Goal: Information Seeking & Learning: Understand process/instructions

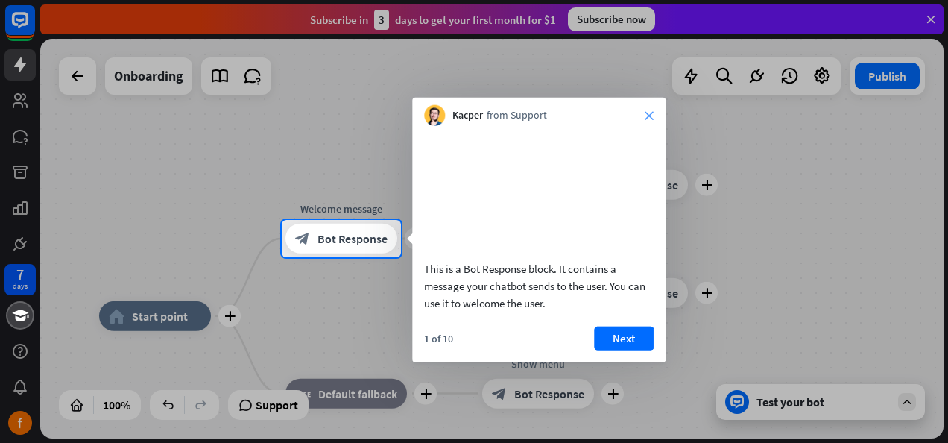
click at [645, 115] on icon "close" at bounding box center [648, 115] width 9 height 9
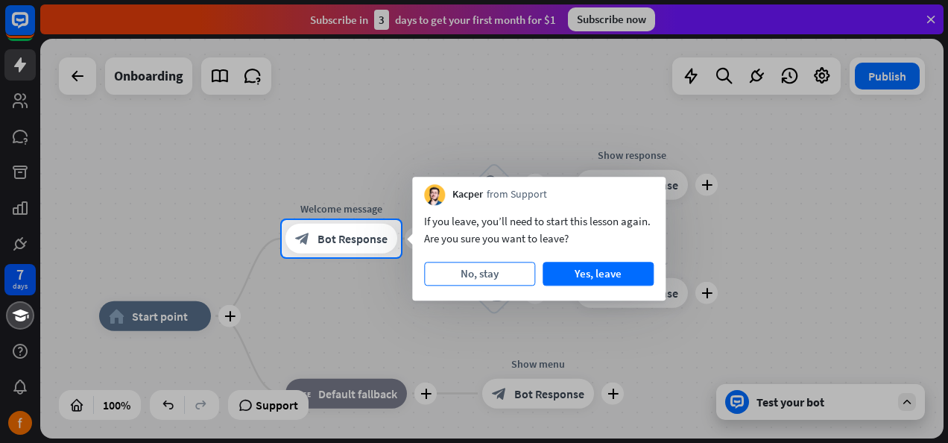
click at [496, 277] on button "No, stay" at bounding box center [479, 274] width 111 height 24
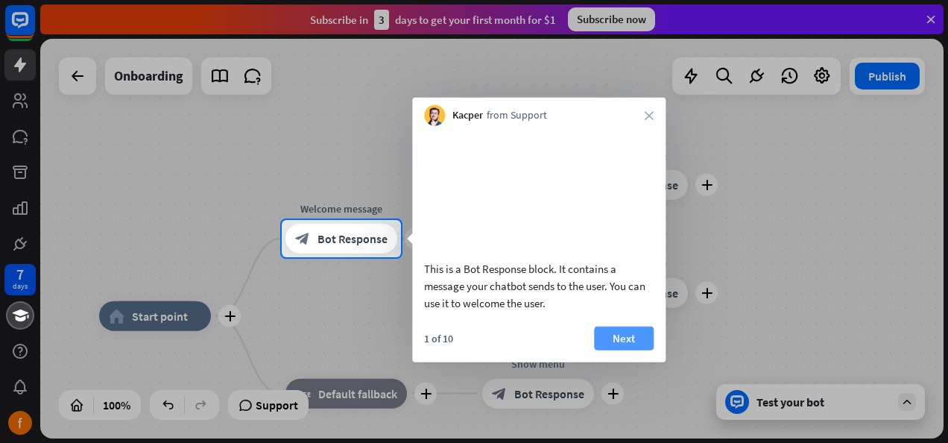
click at [638, 349] on button "Next" at bounding box center [624, 338] width 60 height 24
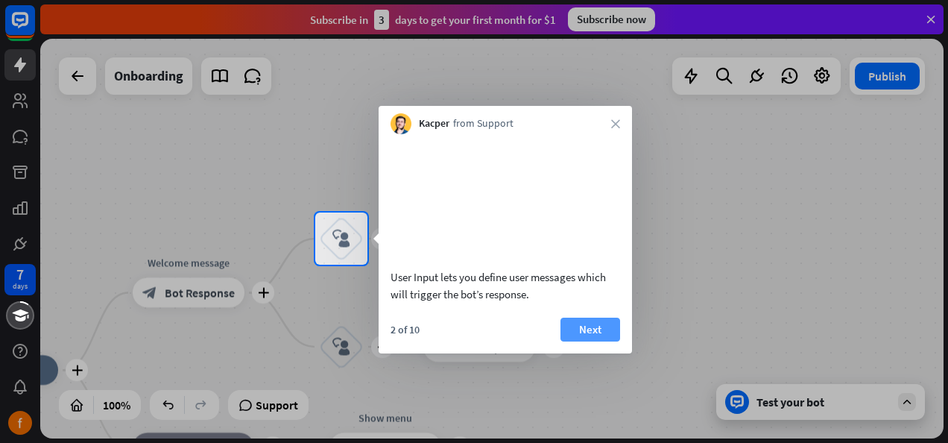
click at [603, 341] on button "Next" at bounding box center [590, 329] width 60 height 24
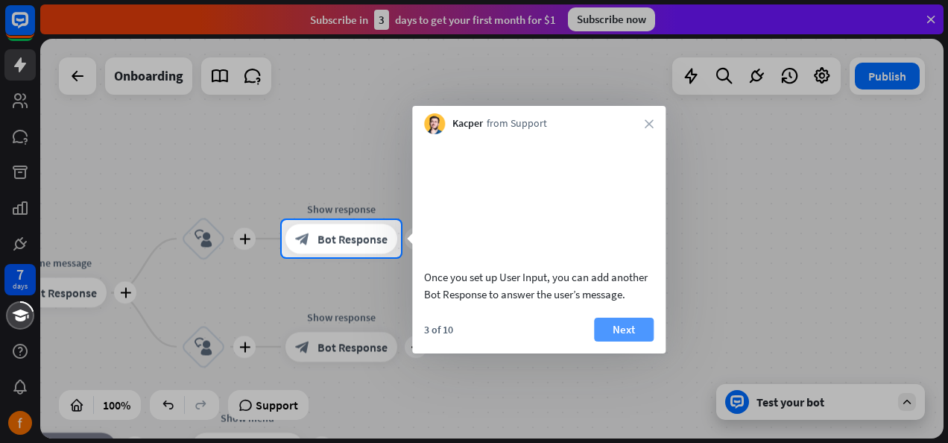
click at [603, 341] on button "Next" at bounding box center [624, 329] width 60 height 24
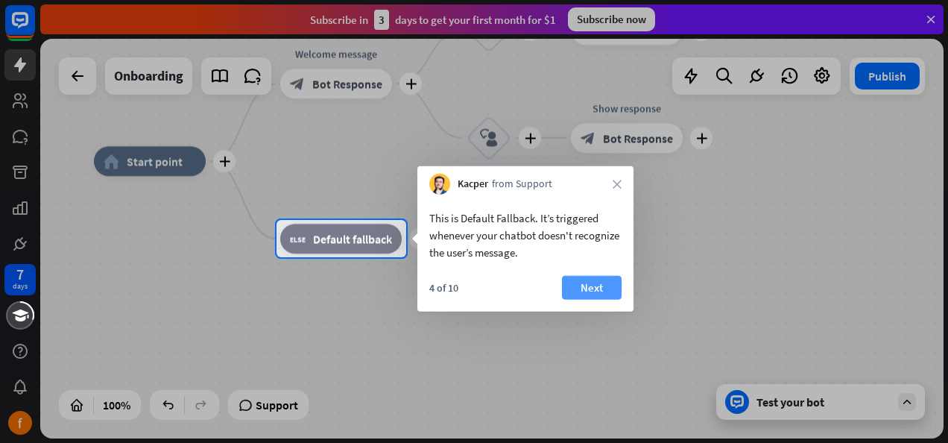
click at [596, 292] on button "Next" at bounding box center [592, 288] width 60 height 24
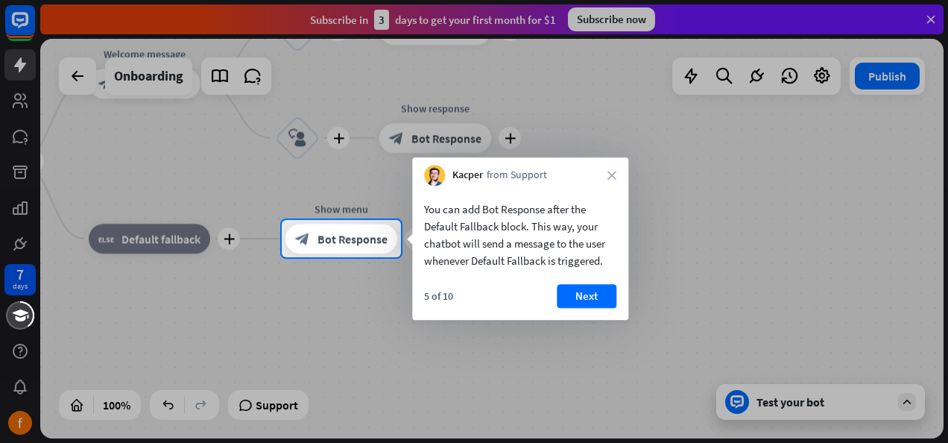
click at [596, 292] on button "Next" at bounding box center [587, 296] width 60 height 24
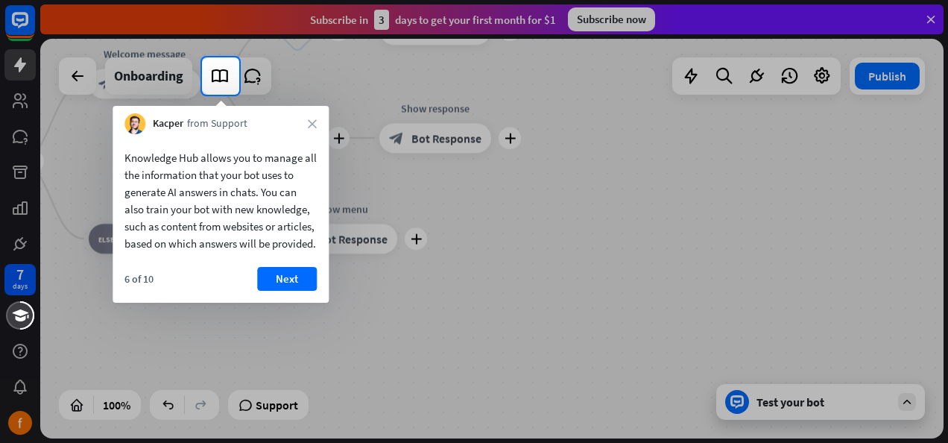
click at [319, 294] on div "6 of 10 Next" at bounding box center [221, 285] width 216 height 36
click at [298, 291] on button "Next" at bounding box center [287, 279] width 60 height 24
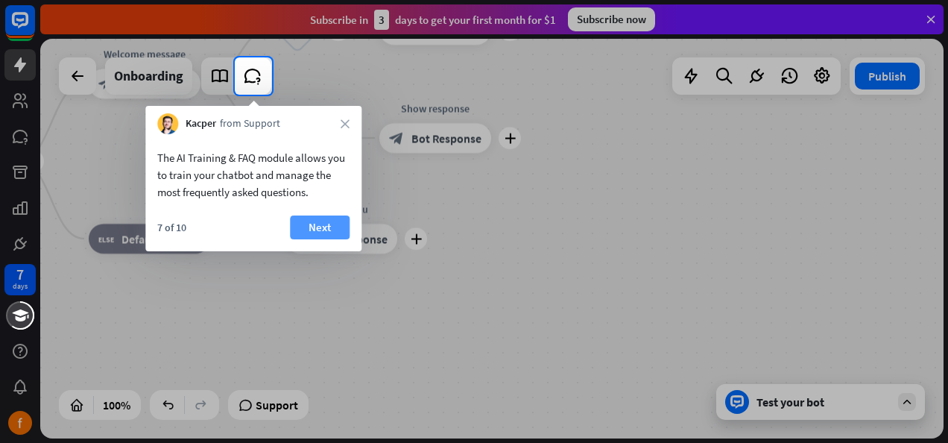
click at [318, 238] on button "Next" at bounding box center [320, 227] width 60 height 24
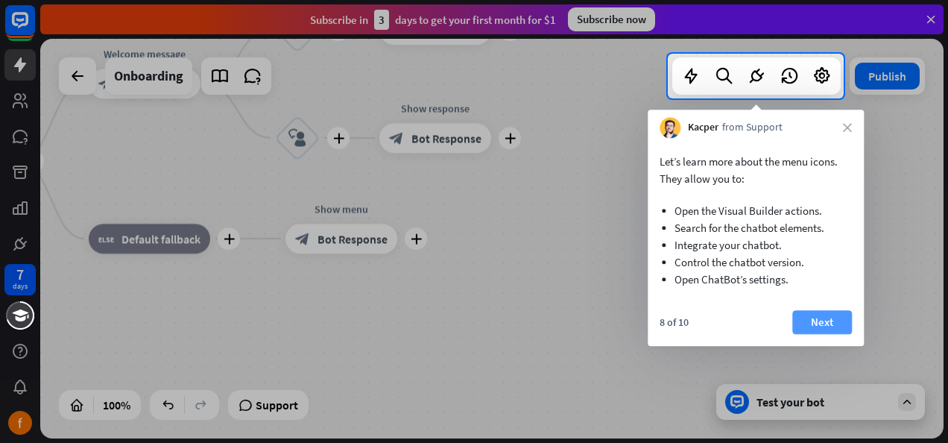
click at [798, 329] on button "Next" at bounding box center [822, 322] width 60 height 24
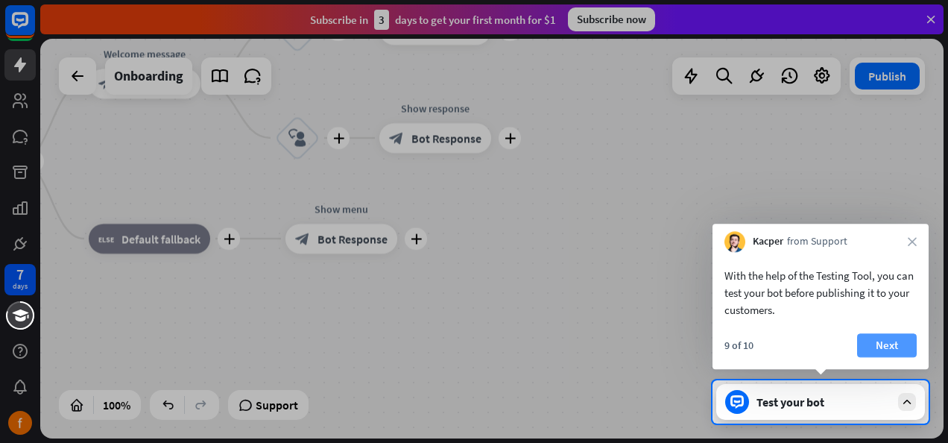
click at [878, 338] on button "Next" at bounding box center [887, 345] width 60 height 24
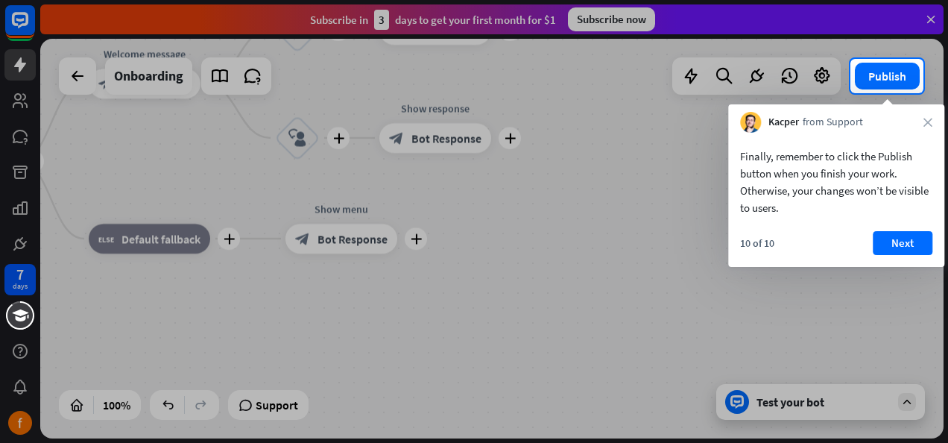
click at [897, 228] on div "Finally, remember to click the Publish button when you finish your work. Otherw…" at bounding box center [836, 200] width 216 height 134
click at [892, 247] on button "Next" at bounding box center [902, 243] width 60 height 24
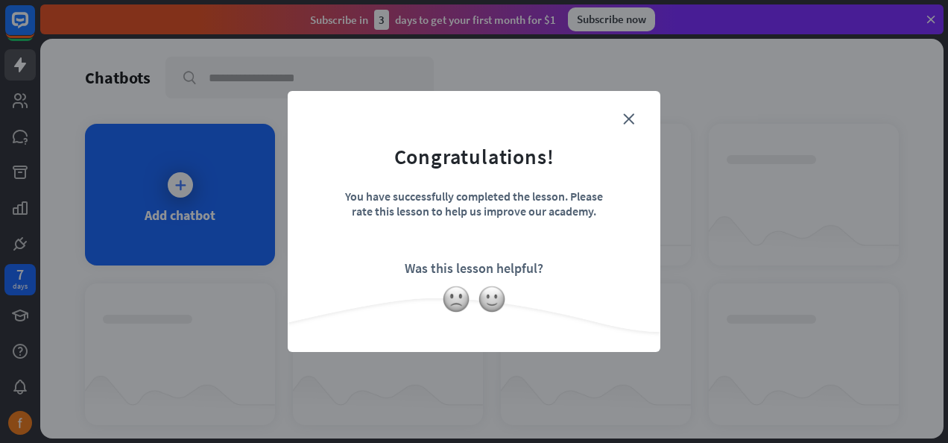
click at [633, 111] on form "Congratulations! You have successfully completed the lesson. Please rate this l…" at bounding box center [473, 199] width 335 height 178
click at [627, 110] on form "Congratulations! You have successfully completed the lesson. Please rate this l…" at bounding box center [473, 199] width 335 height 178
click at [621, 110] on form "Congratulations! You have successfully completed the lesson. Please rate this l…" at bounding box center [473, 199] width 335 height 178
click at [625, 122] on icon "close" at bounding box center [628, 118] width 11 height 11
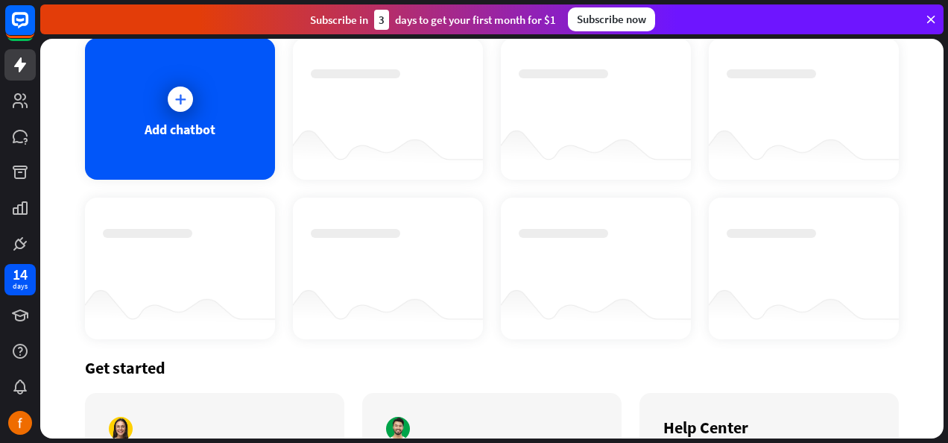
scroll to position [222, 0]
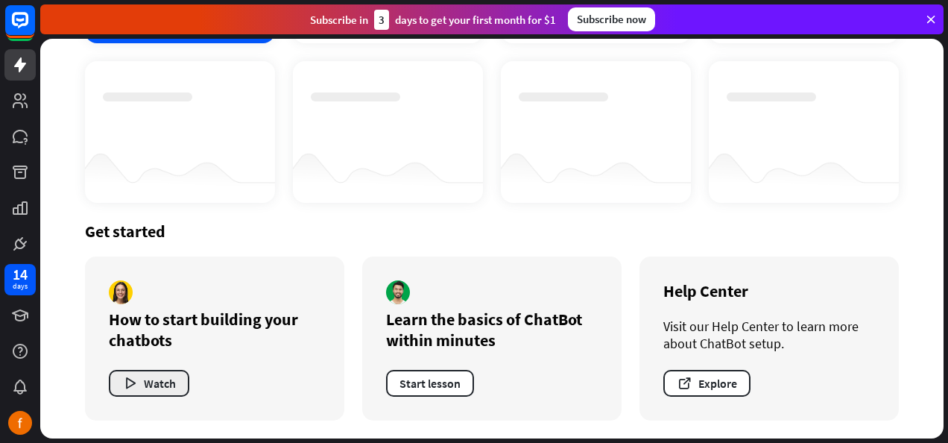
click at [122, 374] on button "Watch" at bounding box center [149, 383] width 80 height 27
click at [122, 374] on div "loader" at bounding box center [474, 221] width 948 height 443
click at [152, 387] on button "Watch" at bounding box center [149, 383] width 80 height 27
click at [152, 387] on div "loader" at bounding box center [474, 221] width 948 height 443
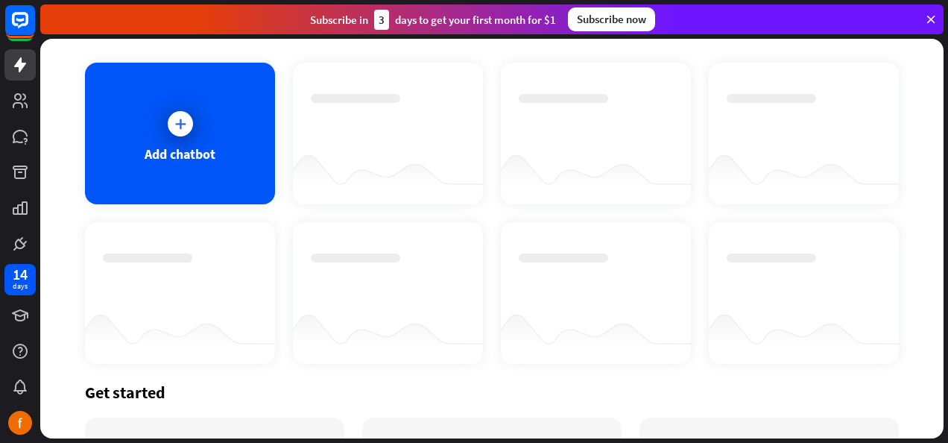
scroll to position [0, 0]
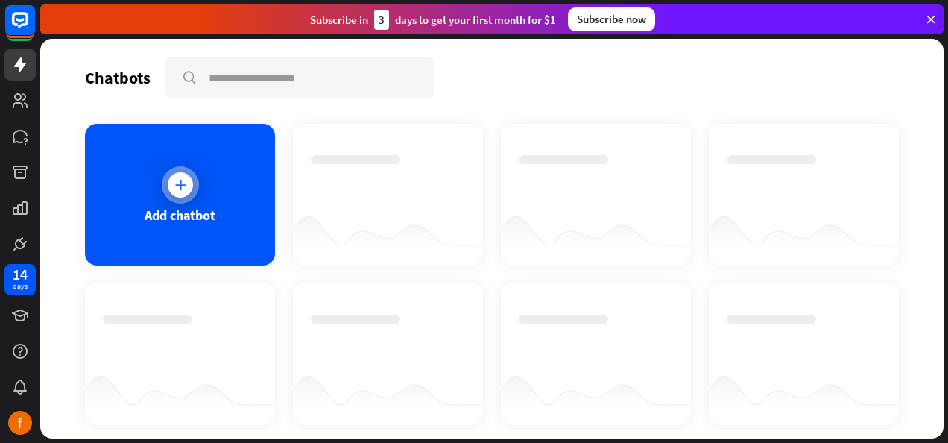
click at [173, 182] on icon at bounding box center [180, 184] width 15 height 15
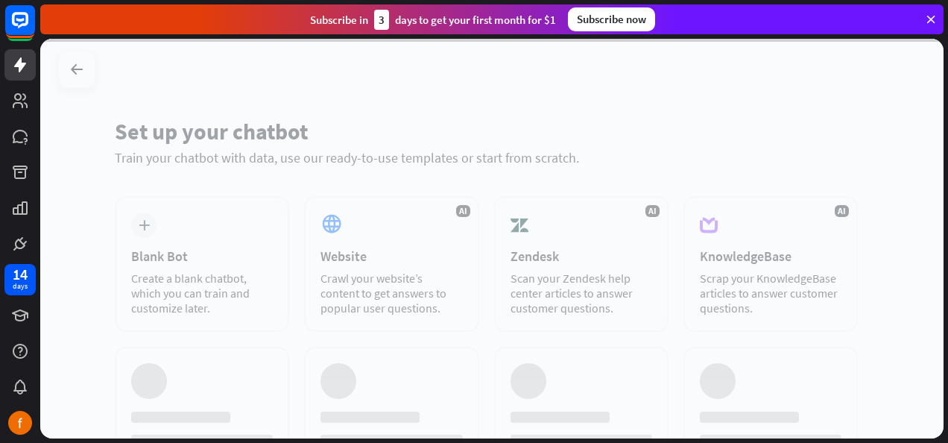
click at [173, 182] on div at bounding box center [491, 238] width 903 height 399
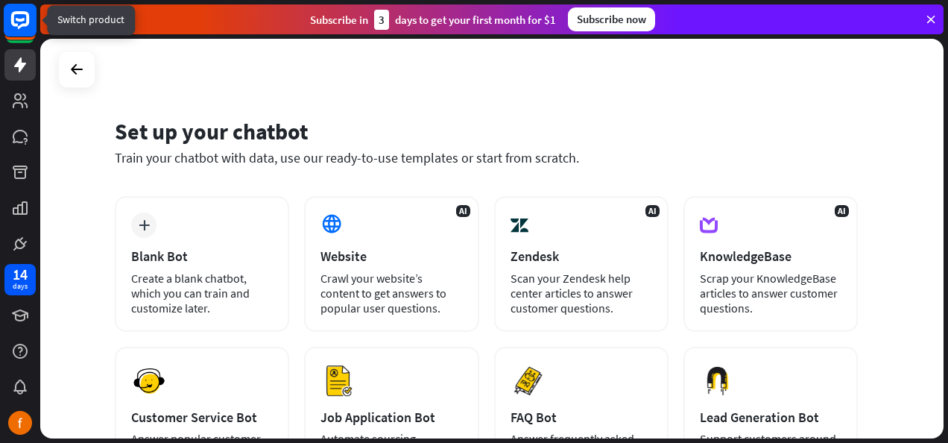
click at [17, 31] on rect at bounding box center [20, 20] width 33 height 33
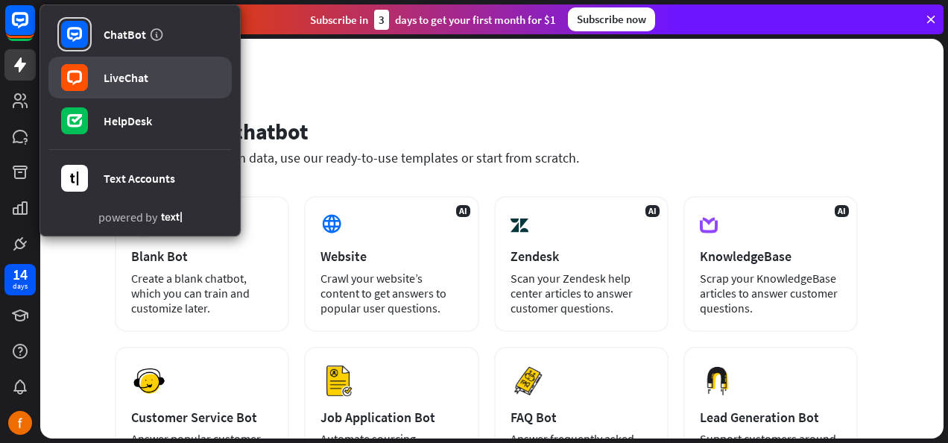
click at [89, 77] on div at bounding box center [74, 77] width 34 height 34
